Goal: Information Seeking & Learning: Learn about a topic

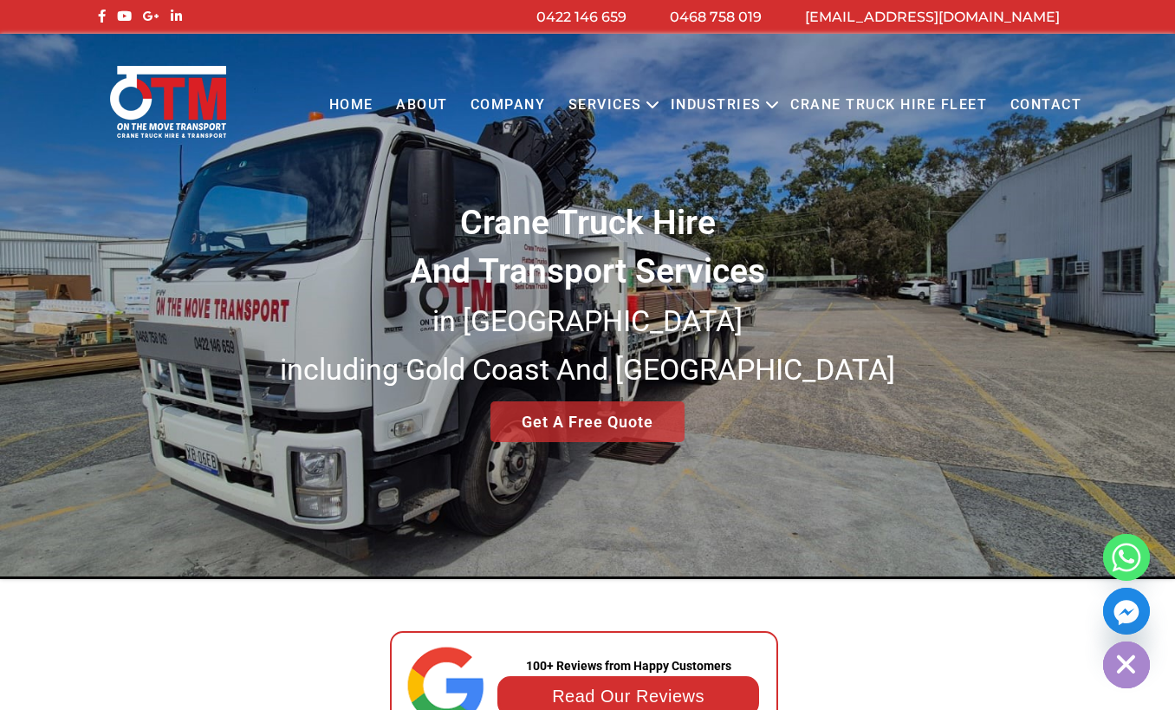
click at [418, 101] on link "About" at bounding box center [422, 105] width 75 height 48
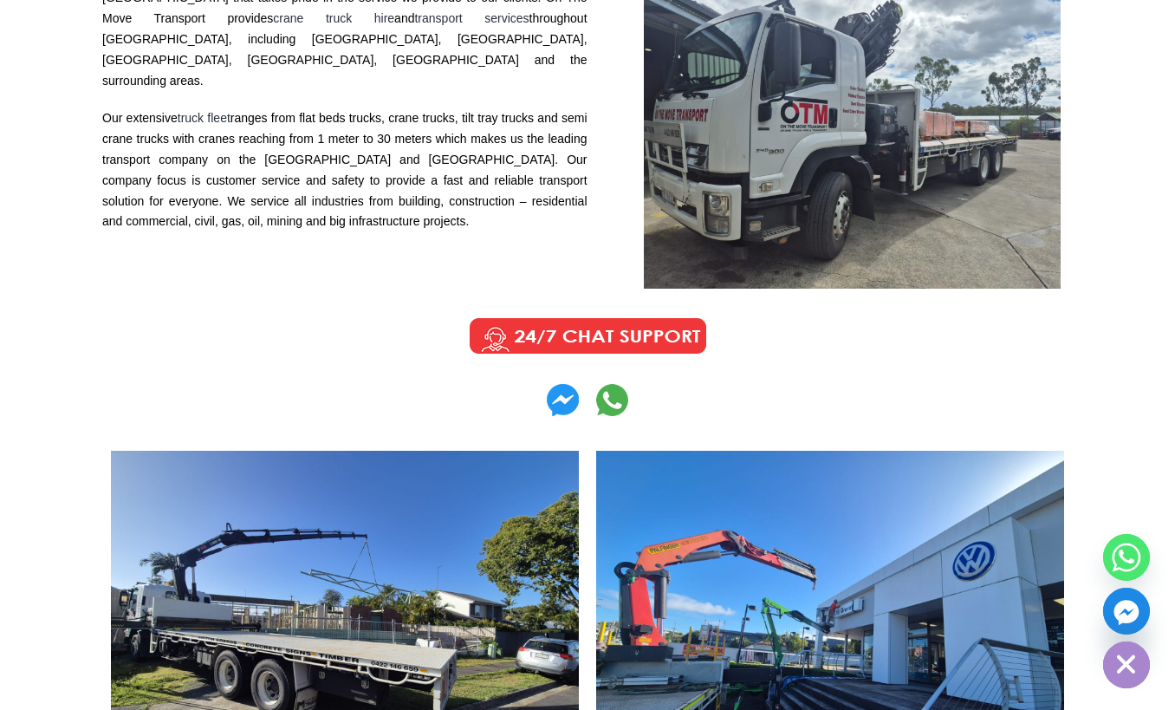
scroll to position [279, 0]
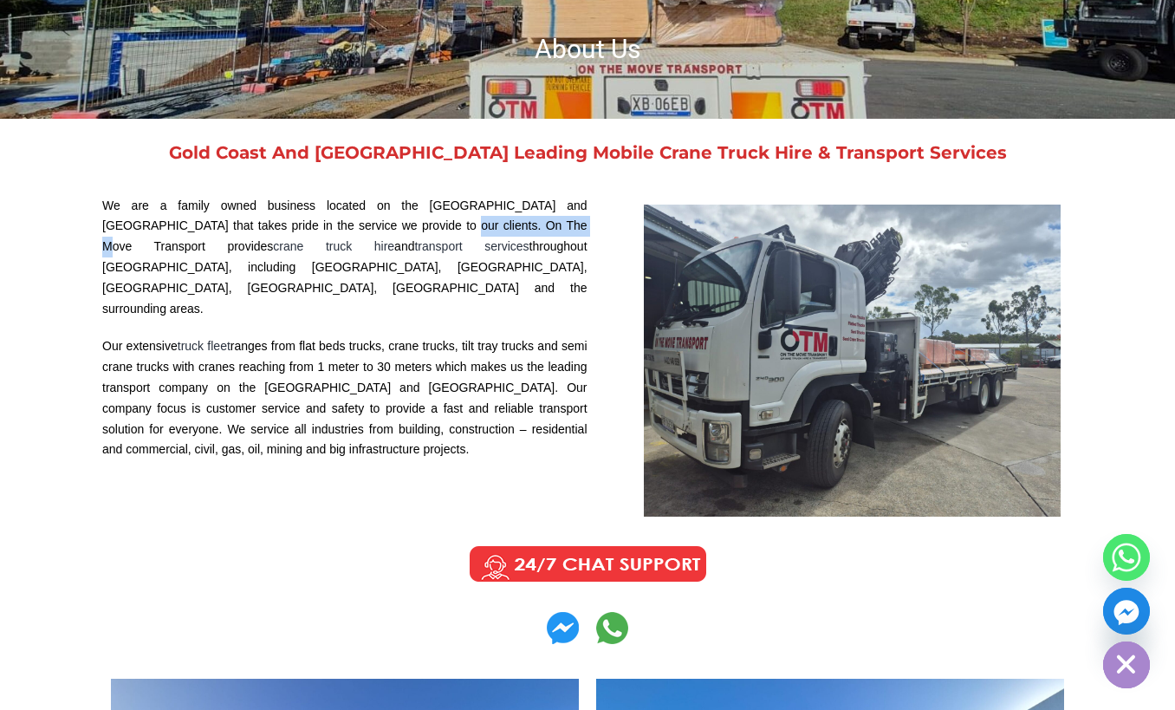
drag, startPoint x: 341, startPoint y: 225, endPoint x: 465, endPoint y: 227, distance: 124.0
click at [465, 227] on p "We are a family owned business located on the Gold Coast and Brisbane that take…" at bounding box center [344, 258] width 485 height 124
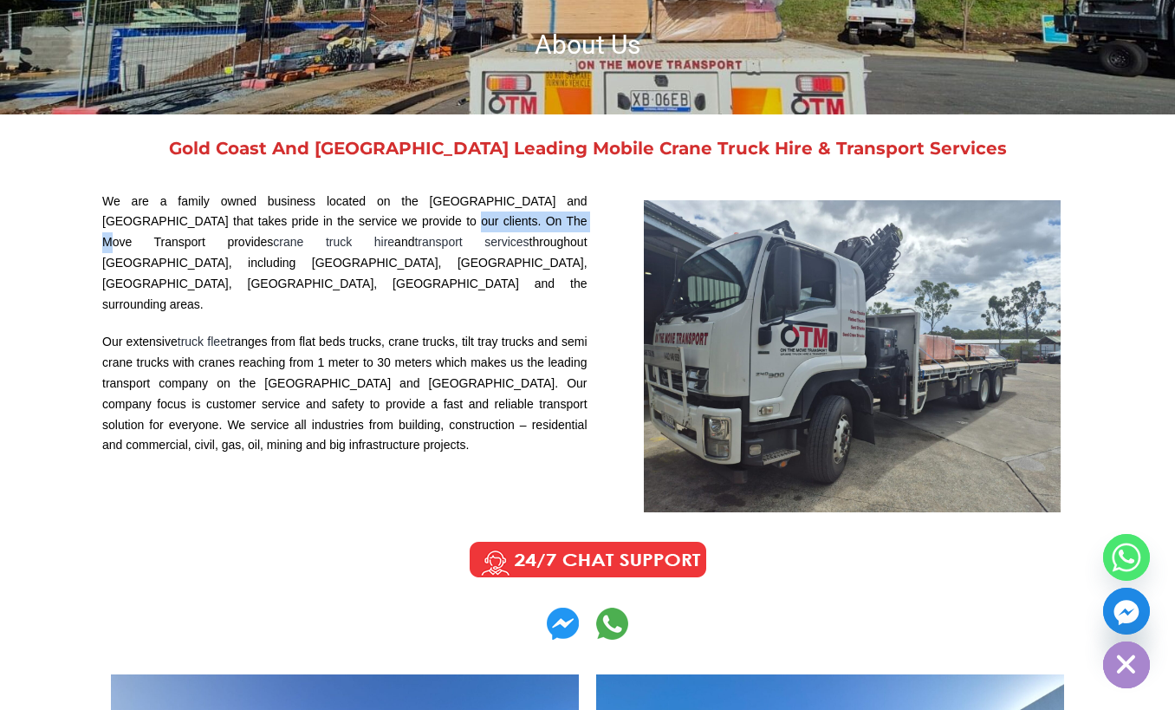
scroll to position [283, 0]
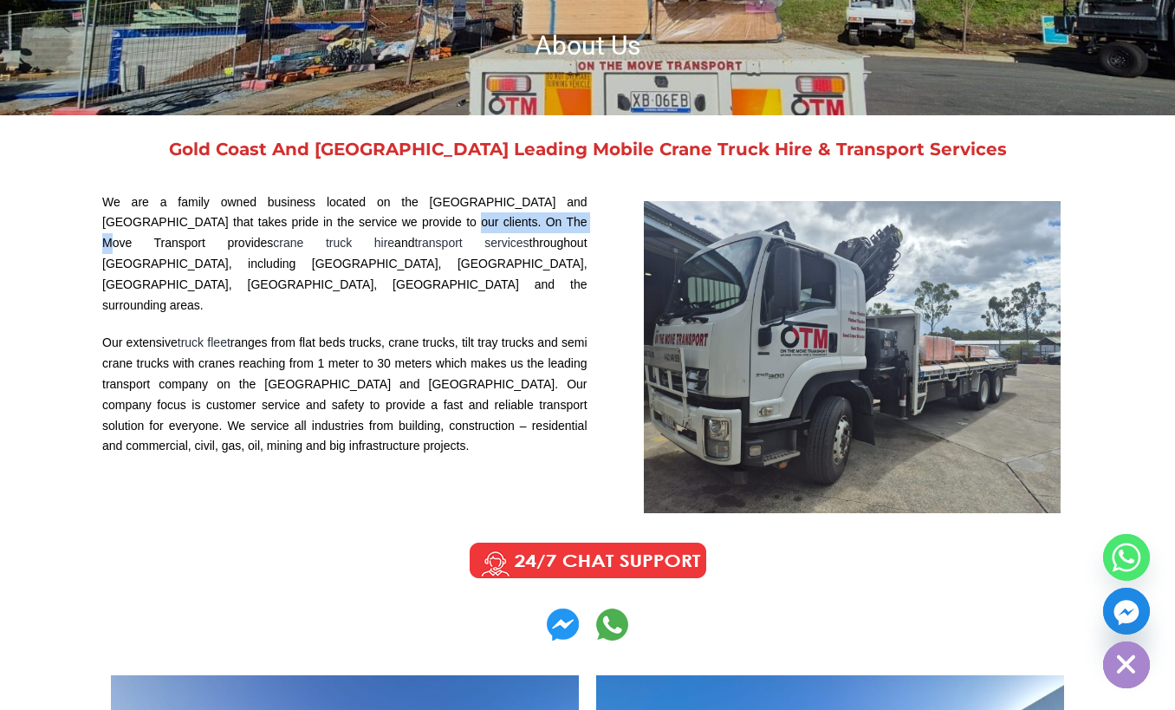
click at [465, 227] on p "We are a family owned business located on the Gold Coast and Brisbane that take…" at bounding box center [344, 254] width 485 height 124
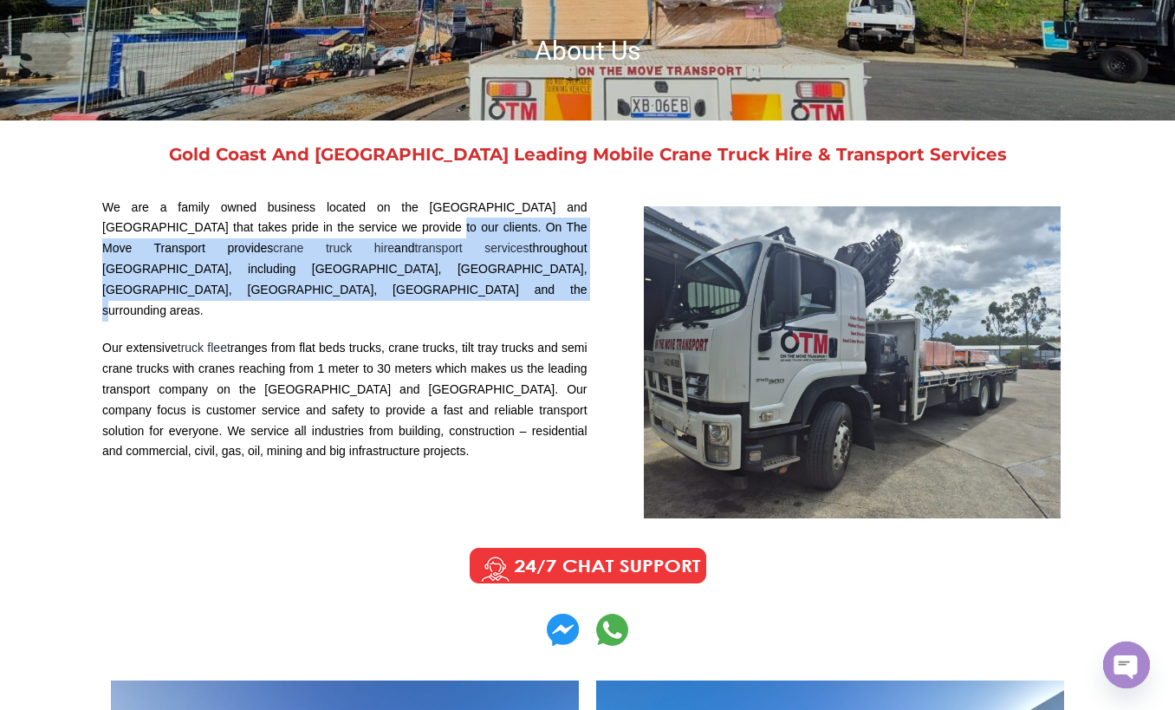
scroll to position [276, 0]
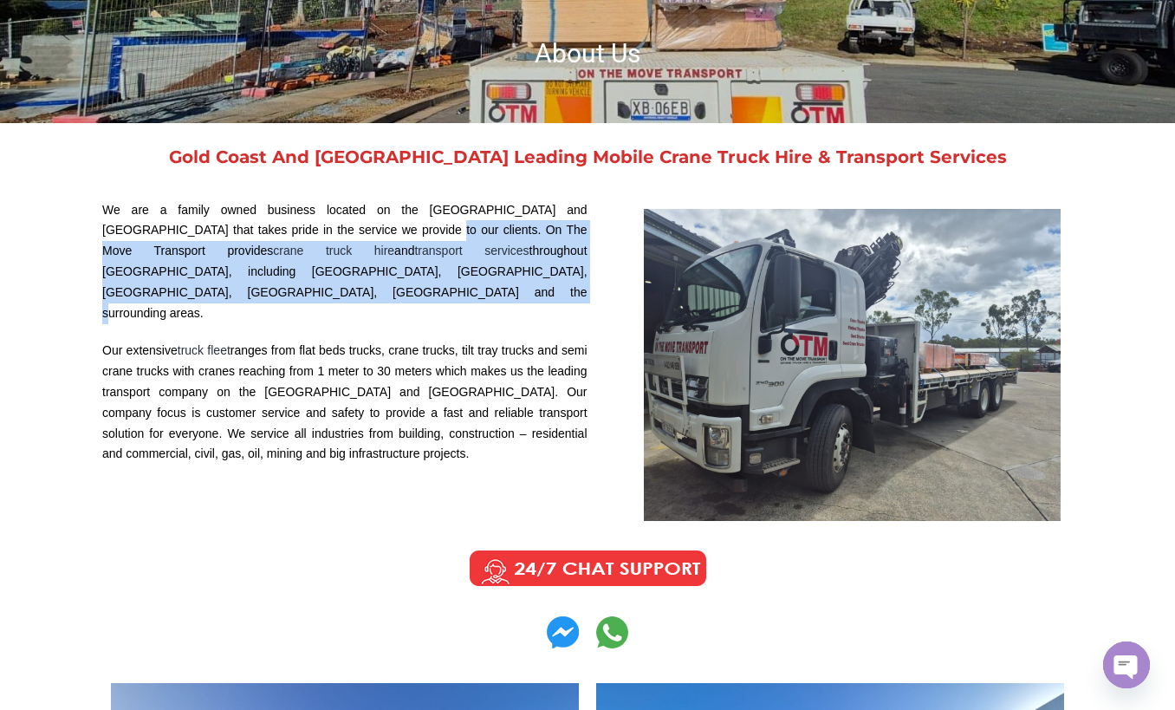
drag, startPoint x: 320, startPoint y: 218, endPoint x: 281, endPoint y: 293, distance: 84.1
click at [281, 293] on p "We are a family owned business located on the Gold Coast and Brisbane that take…" at bounding box center [344, 262] width 485 height 124
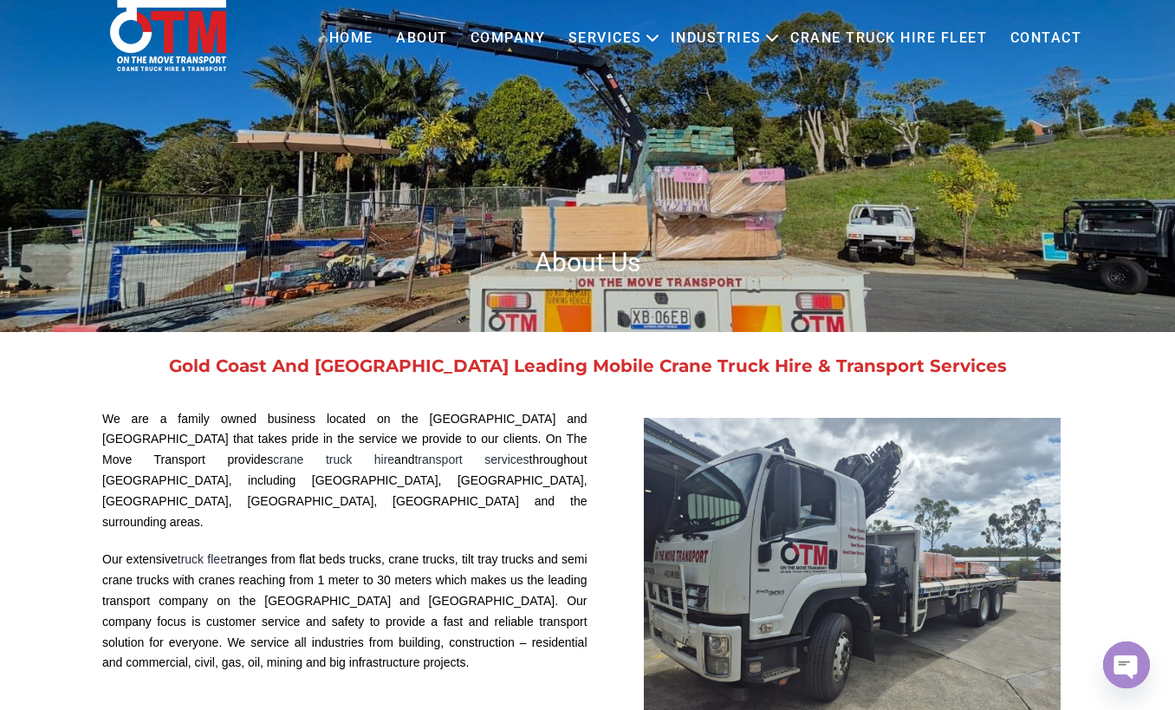
scroll to position [0, 0]
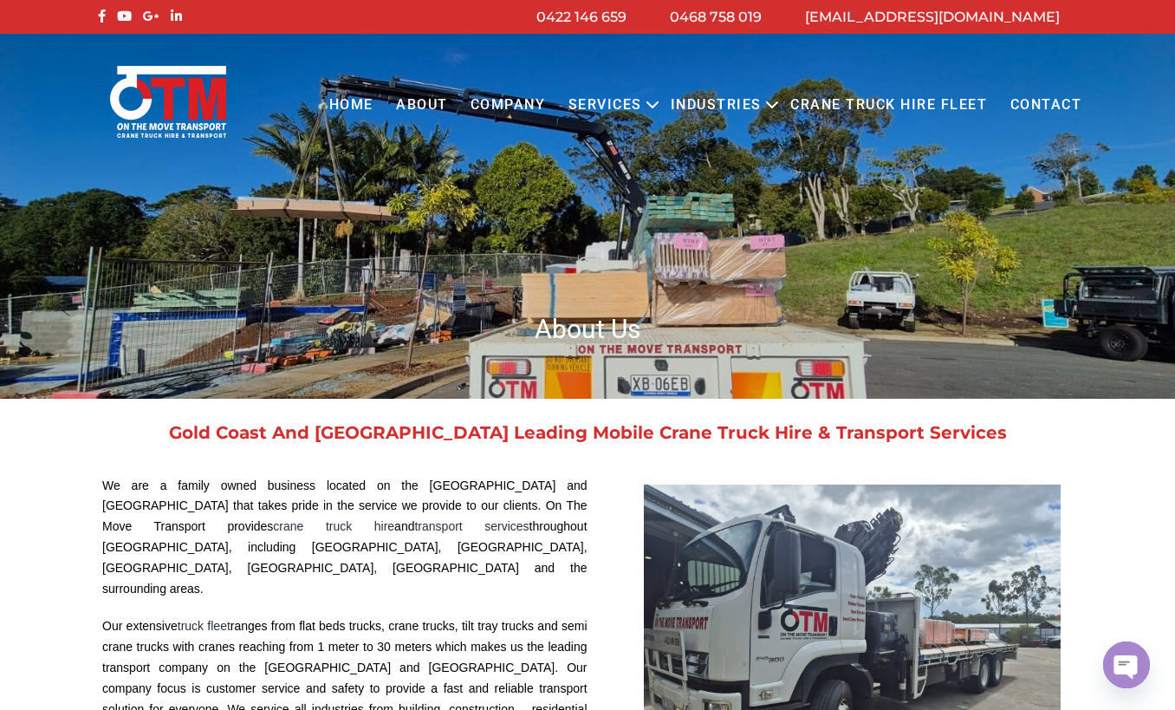
click at [515, 106] on link "COMPANY" at bounding box center [508, 105] width 98 height 48
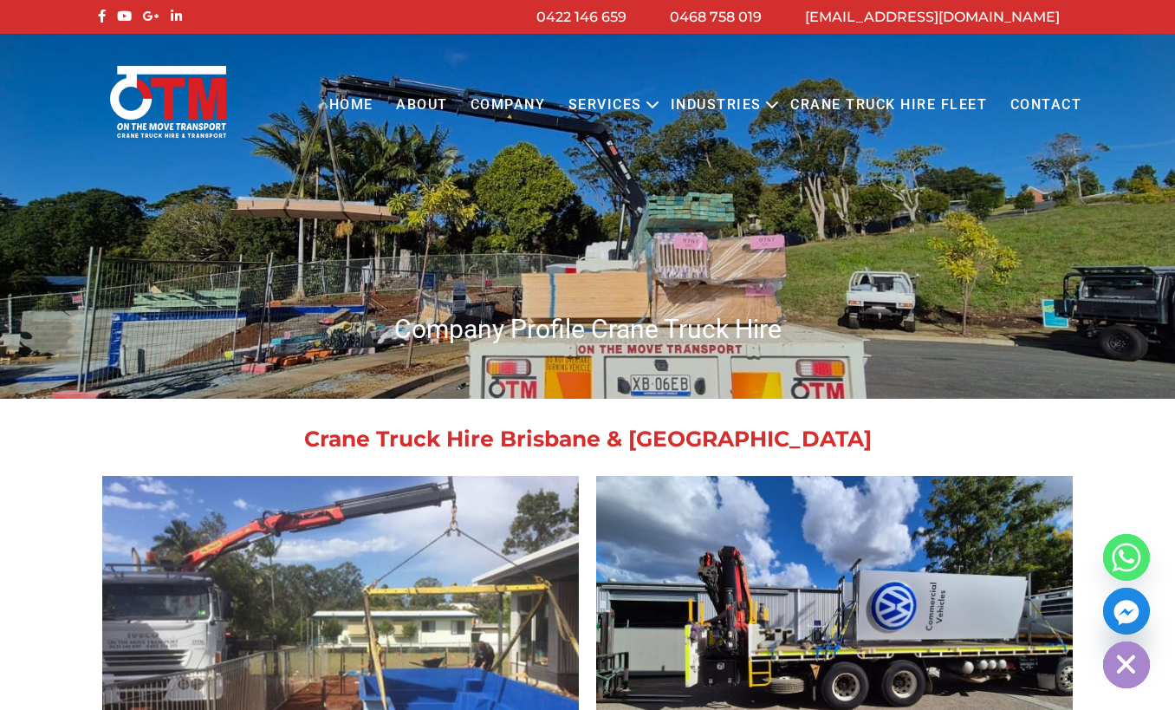
click at [394, 105] on link "About" at bounding box center [422, 105] width 75 height 48
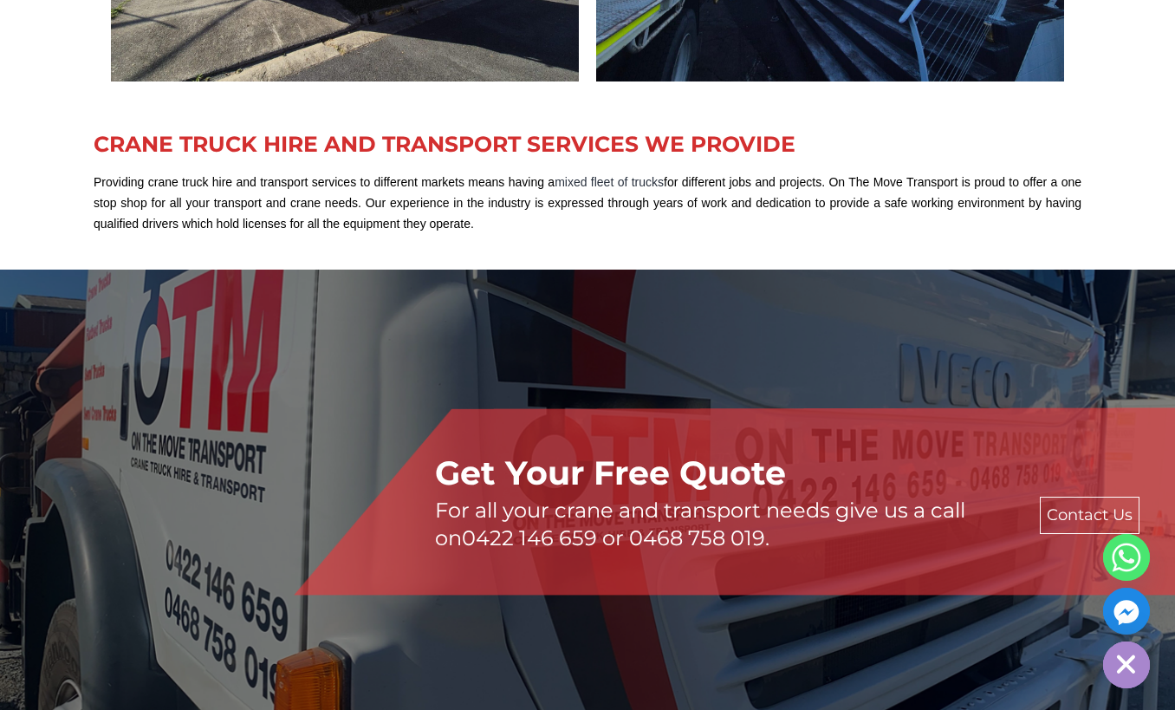
scroll to position [1234, 0]
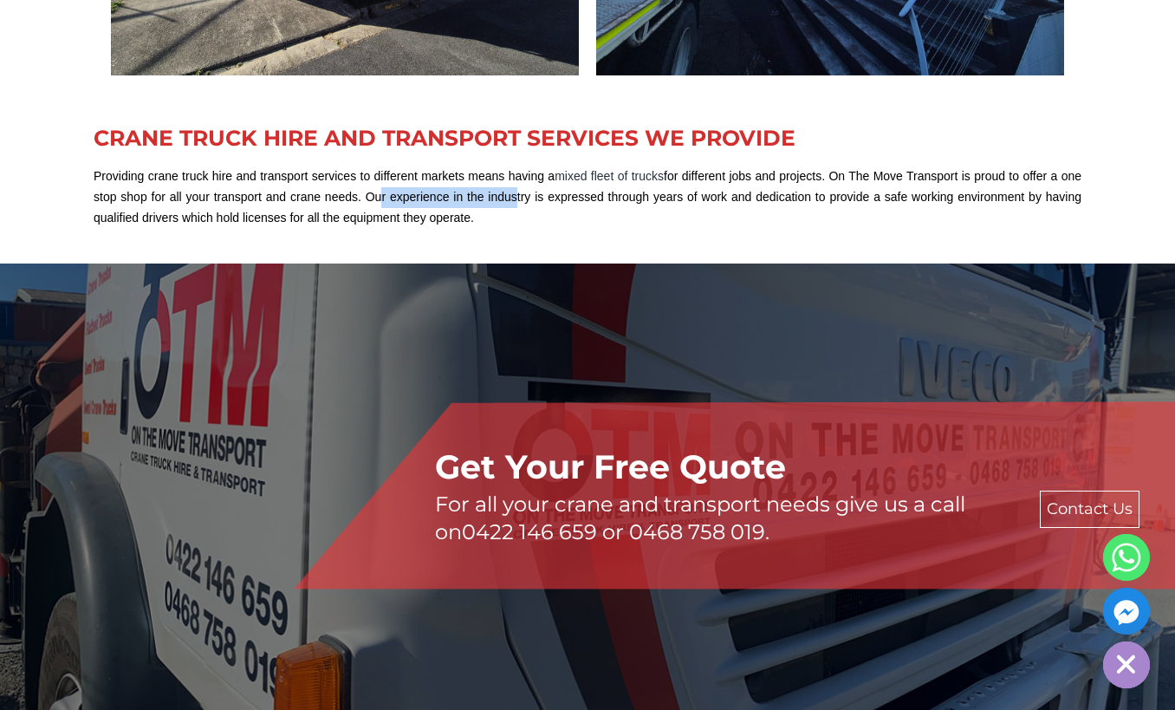
drag, startPoint x: 371, startPoint y: 198, endPoint x: 510, endPoint y: 201, distance: 138.7
click at [509, 201] on p "Providing crane truck hire and transport services to different markets means ha…" at bounding box center [588, 197] width 988 height 62
click at [510, 201] on p "Providing crane truck hire and transport services to different markets means ha…" at bounding box center [588, 197] width 988 height 62
click at [507, 215] on p "Providing crane truck hire and transport services to different markets means ha…" at bounding box center [588, 197] width 988 height 62
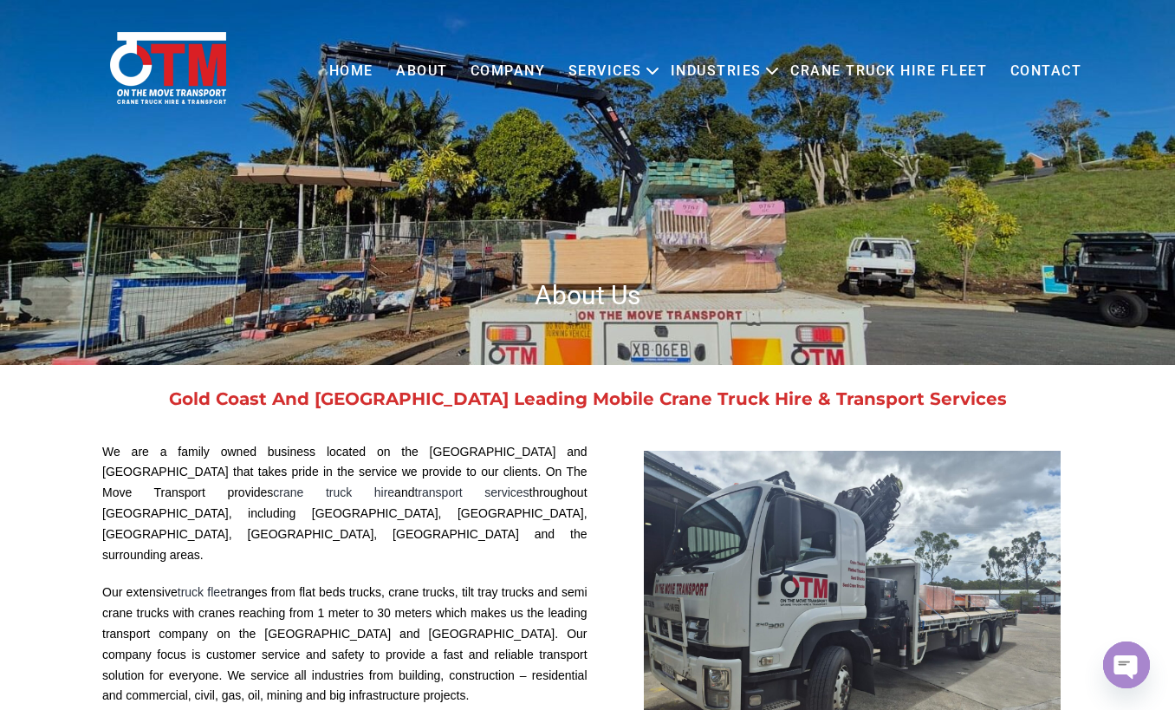
scroll to position [0, 0]
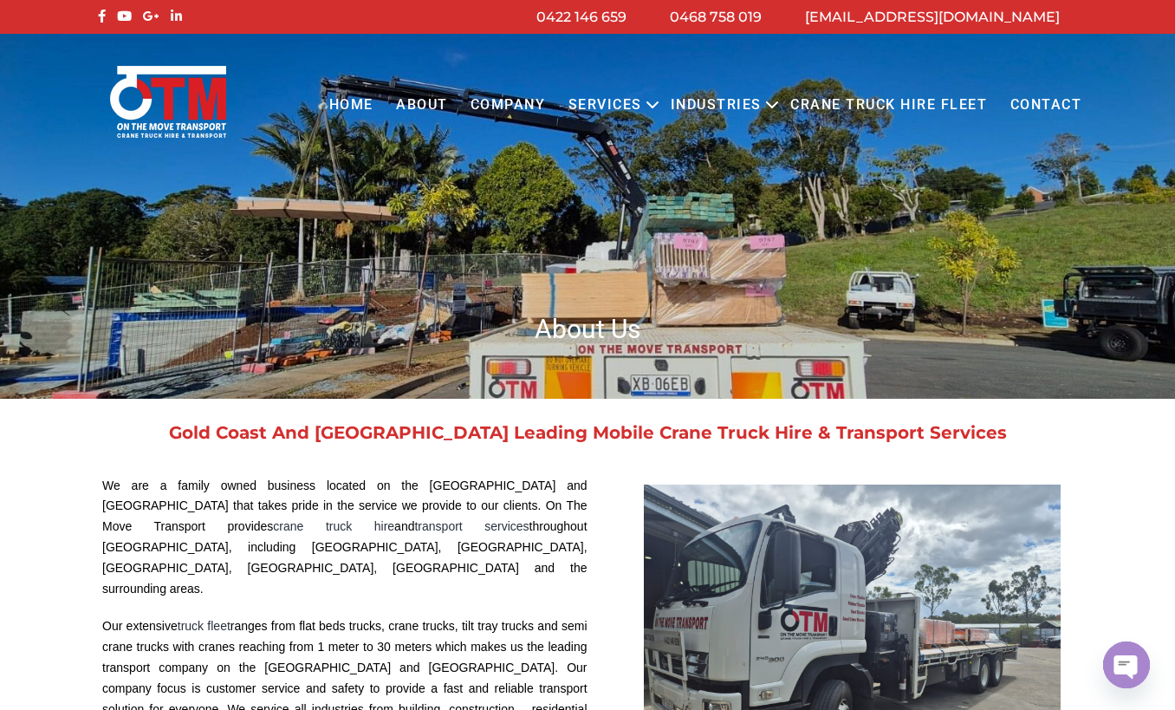
click at [173, 18] on icon at bounding box center [176, 16] width 11 height 13
